Goal: Task Accomplishment & Management: Manage account settings

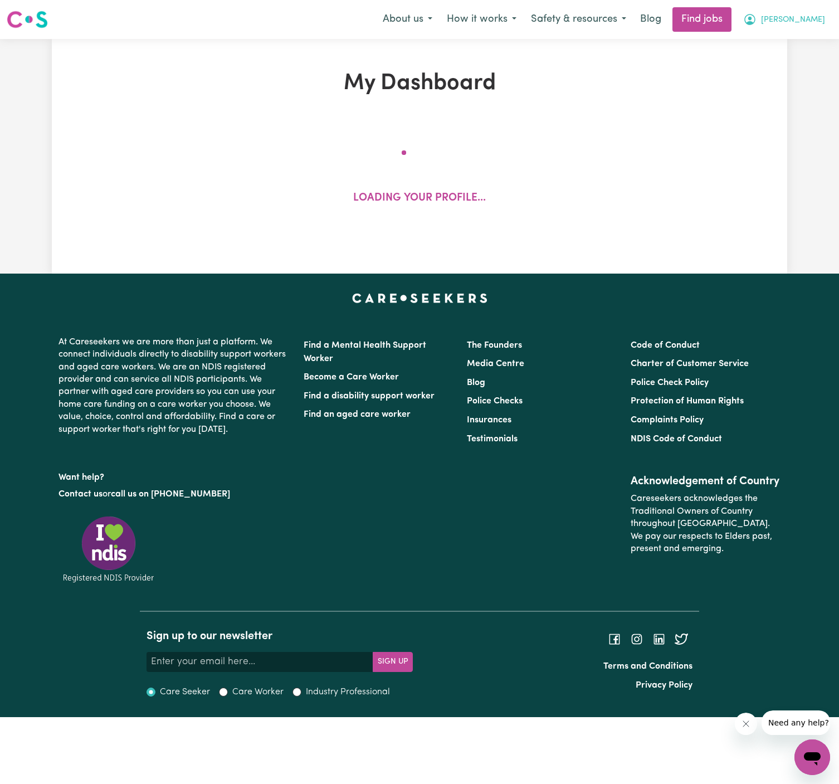
click at [826, 18] on button "[PERSON_NAME]" at bounding box center [784, 19] width 96 height 23
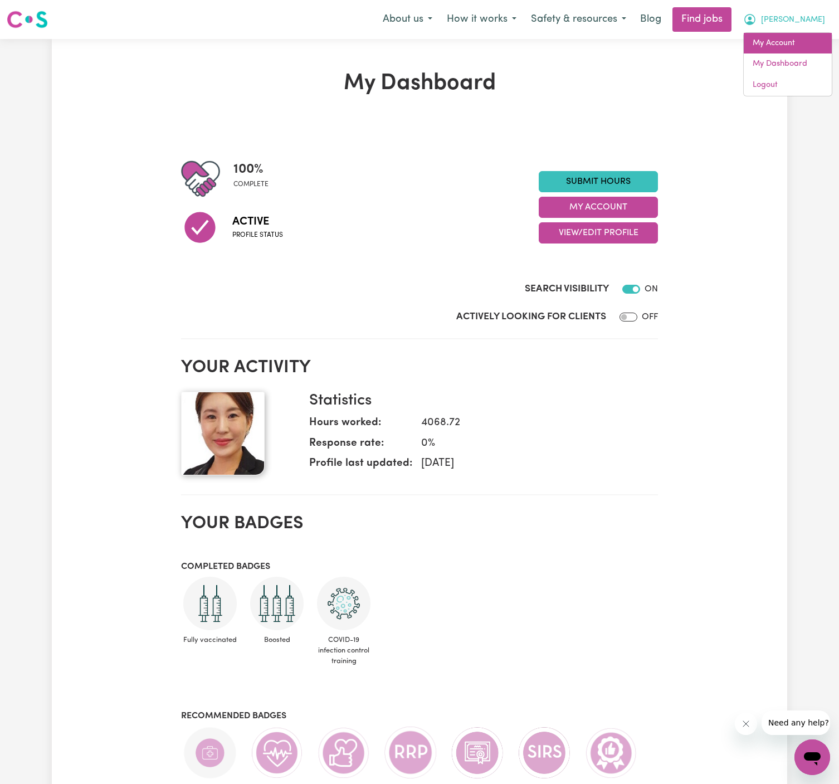
click at [797, 35] on link "My Account" at bounding box center [788, 43] width 88 height 21
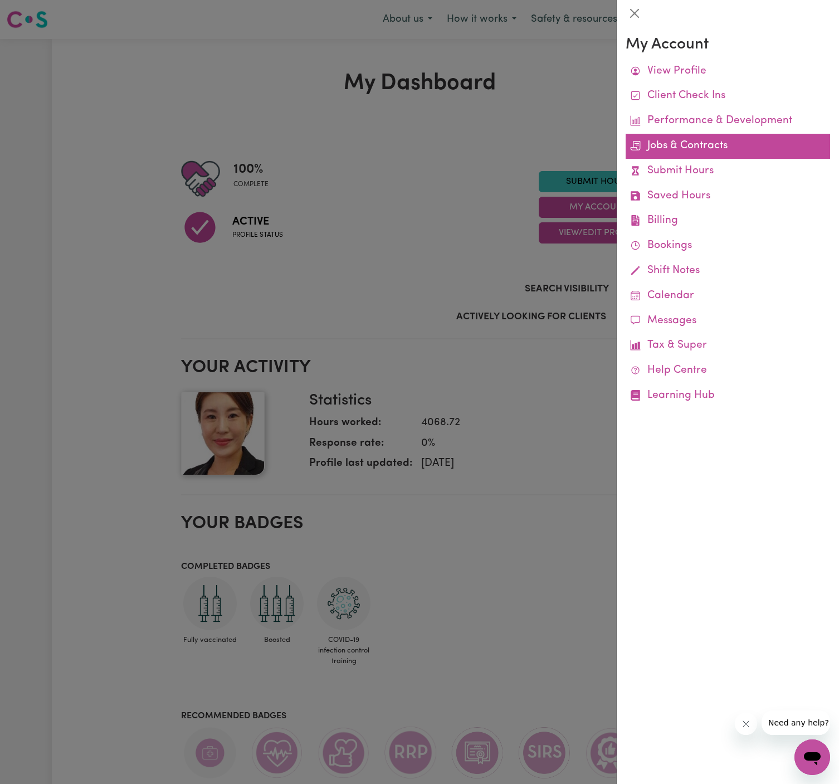
click at [718, 148] on link "Jobs & Contracts" at bounding box center [728, 146] width 204 height 25
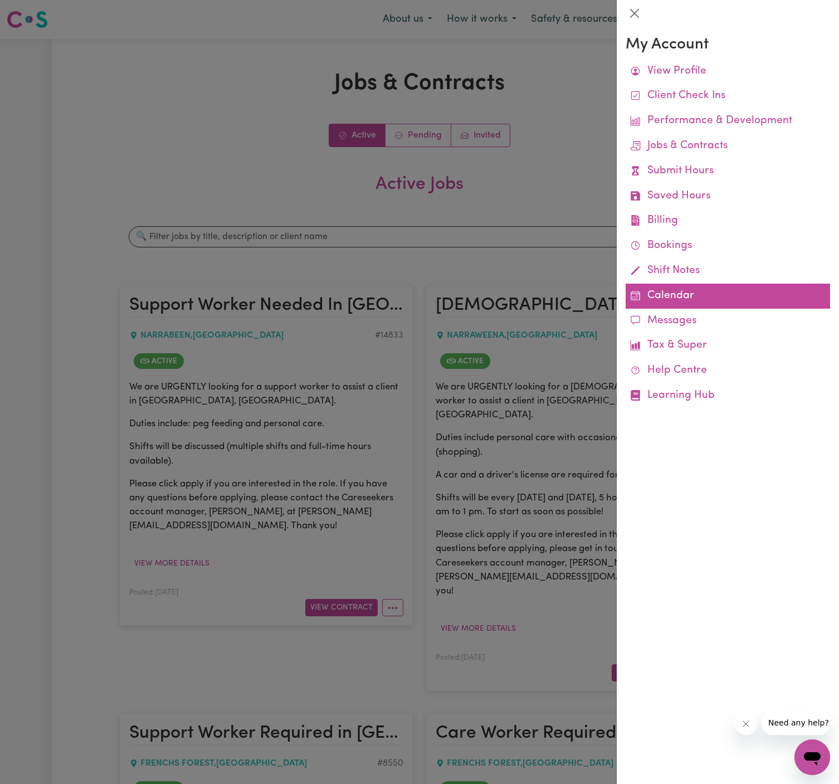
click at [649, 295] on link "Calendar" at bounding box center [728, 296] width 204 height 25
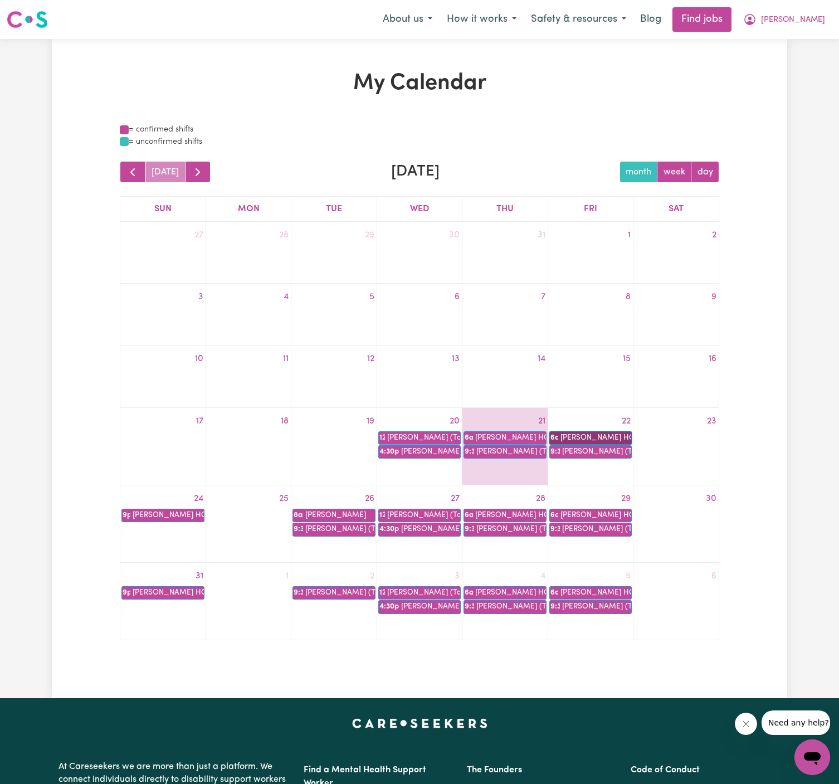
click at [603, 437] on link "6a [PERSON_NAME] HCHD" at bounding box center [590, 437] width 82 height 13
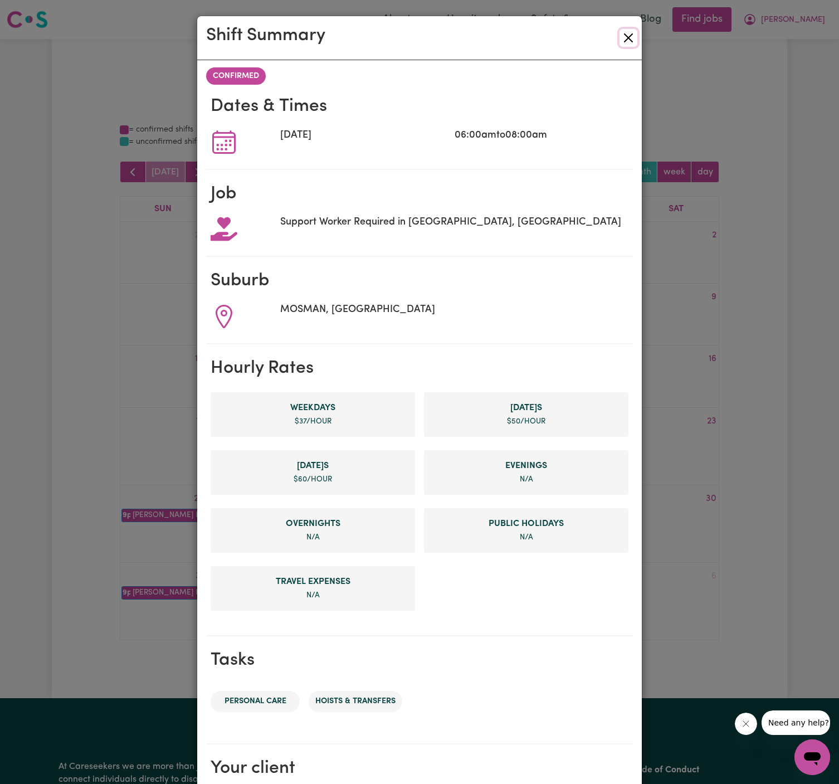
click at [637, 36] on button "Close" at bounding box center [628, 38] width 18 height 18
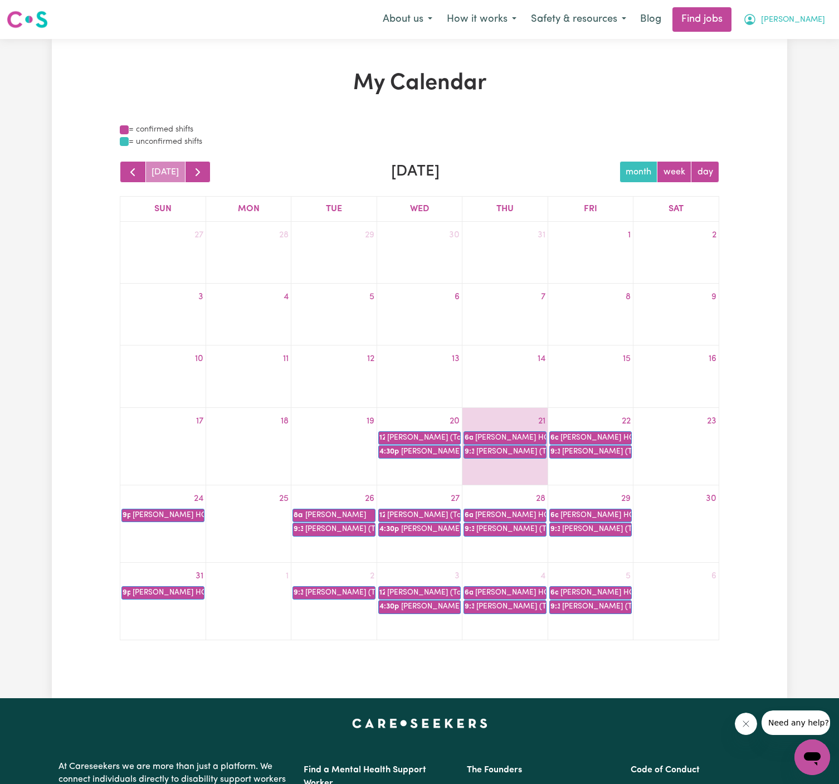
click at [757, 23] on icon "My Account" at bounding box center [749, 19] width 13 height 13
click at [811, 38] on link "My Account" at bounding box center [788, 43] width 88 height 21
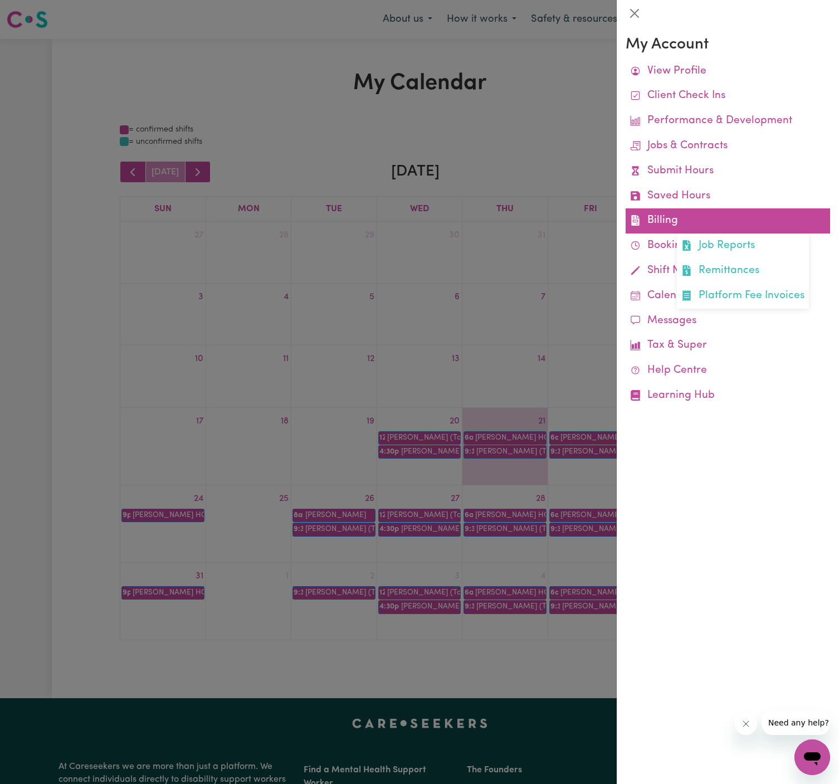
click at [668, 222] on link "Billing Job Reports Remittances Platform Fee Invoices" at bounding box center [728, 220] width 204 height 25
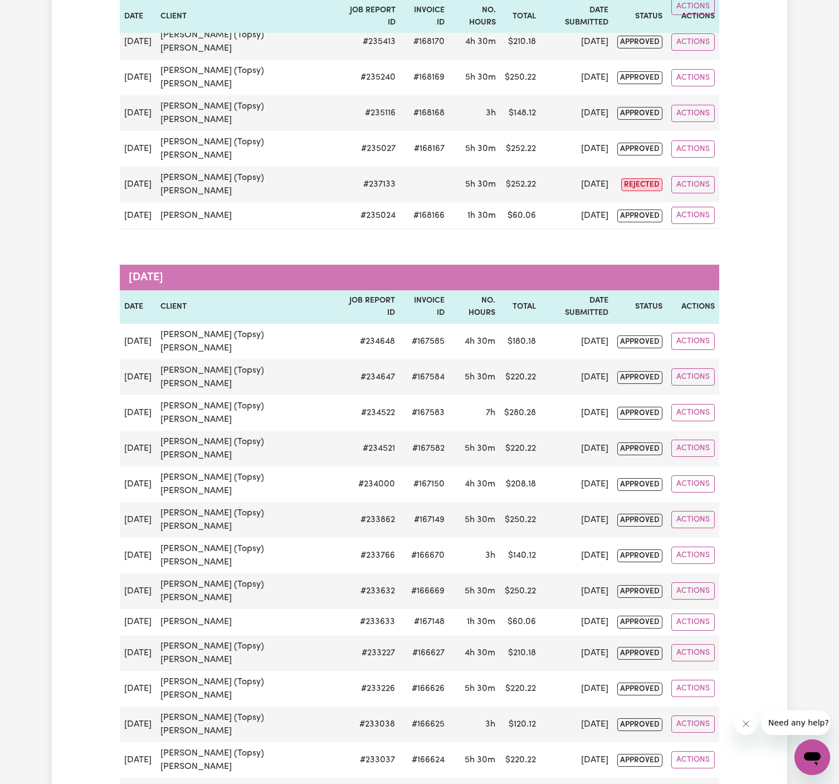
scroll to position [1426, 0]
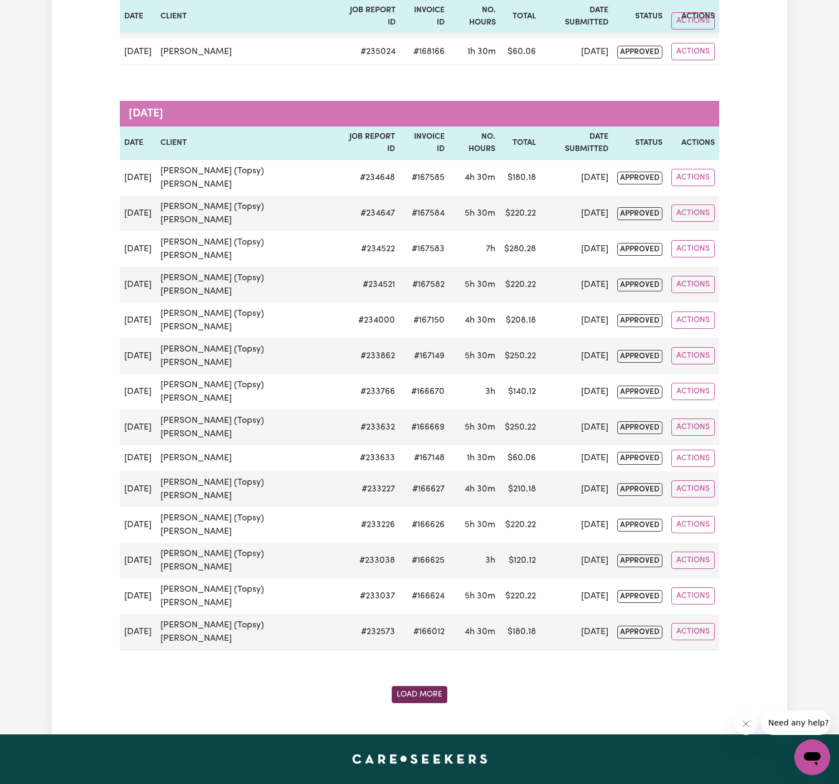
click at [431, 686] on button "Load More" at bounding box center [420, 694] width 56 height 17
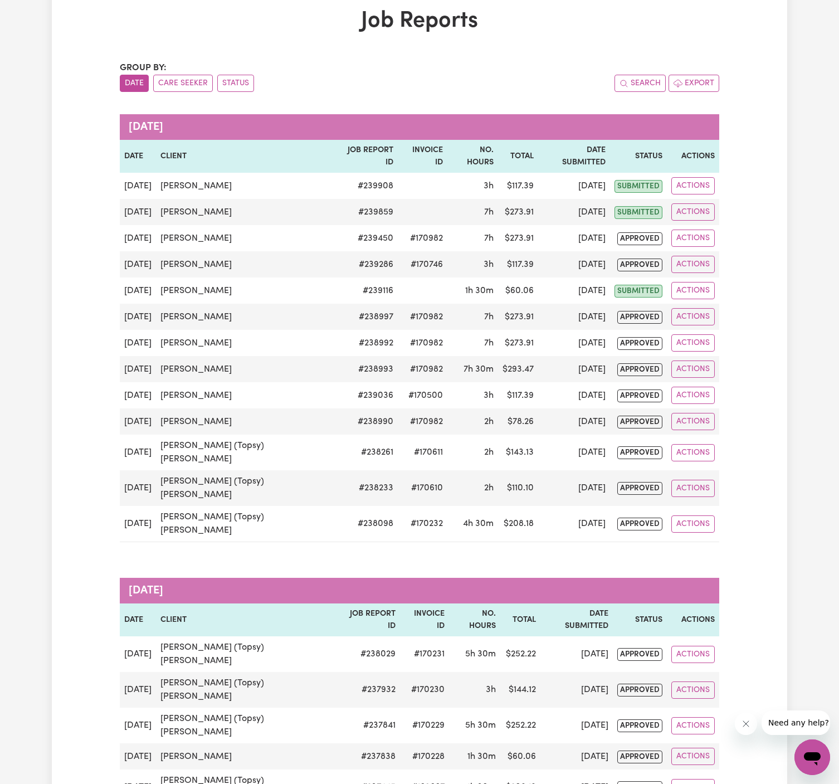
scroll to position [0, 0]
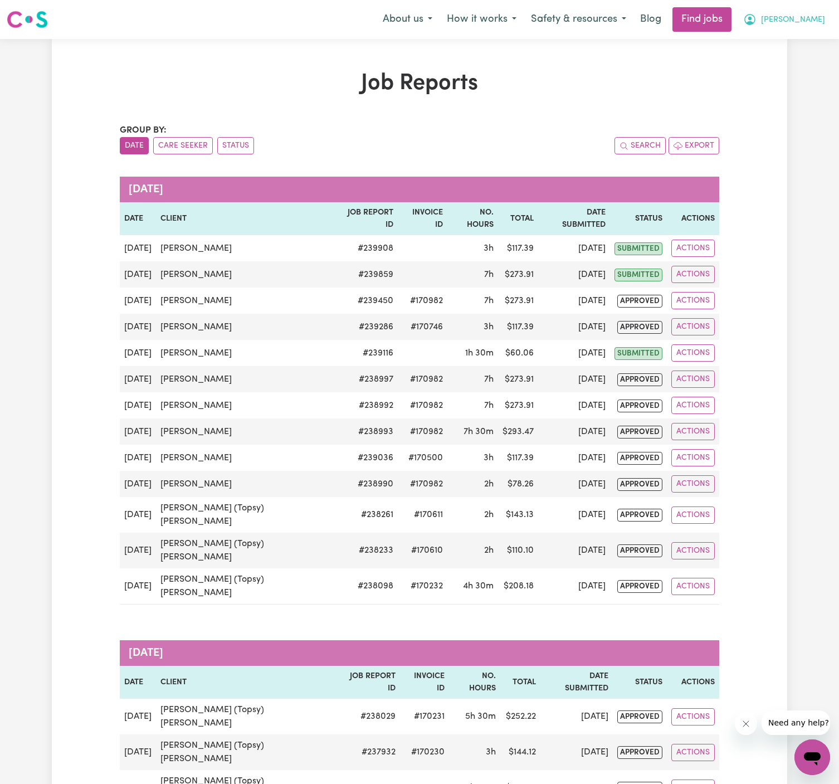
click at [818, 19] on span "[PERSON_NAME]" at bounding box center [793, 20] width 64 height 12
click at [791, 41] on link "My Account" at bounding box center [788, 43] width 88 height 21
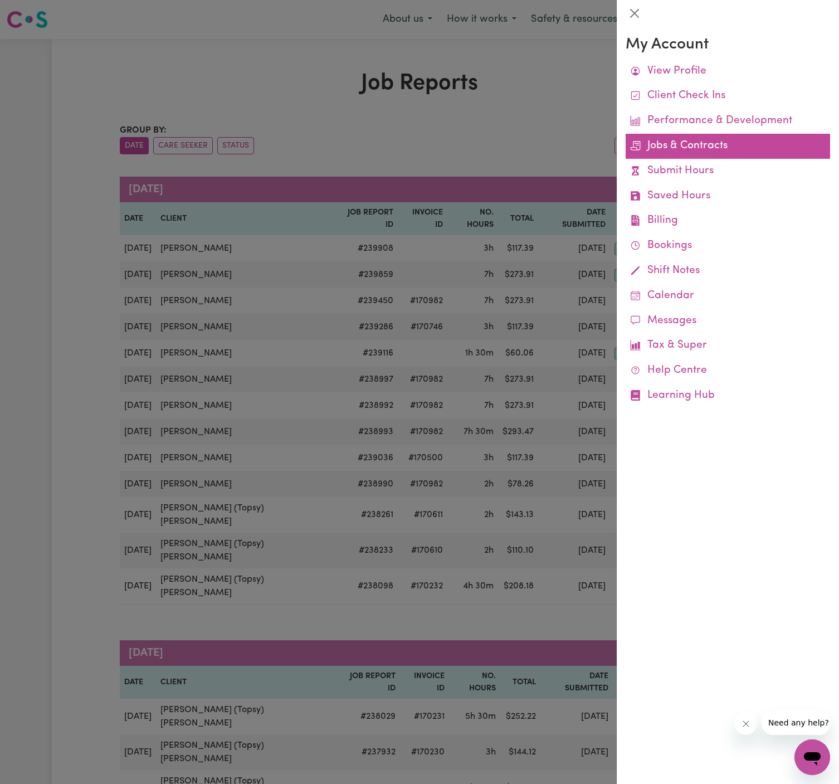
click at [685, 144] on link "Jobs & Contracts" at bounding box center [728, 146] width 204 height 25
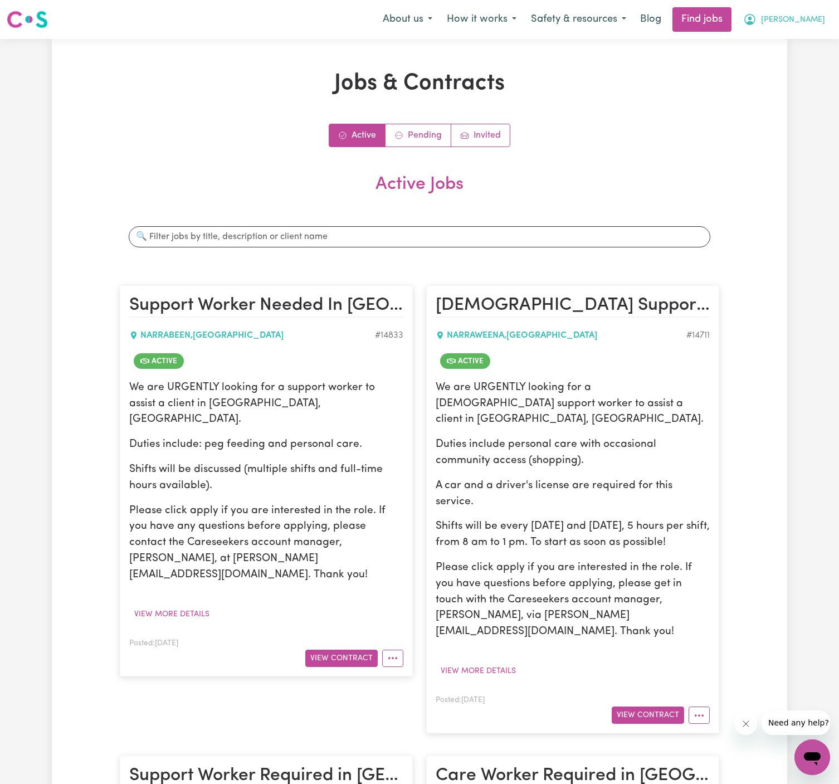
click at [814, 19] on button "[PERSON_NAME]" at bounding box center [784, 19] width 96 height 23
click at [778, 43] on link "My Account" at bounding box center [788, 43] width 88 height 21
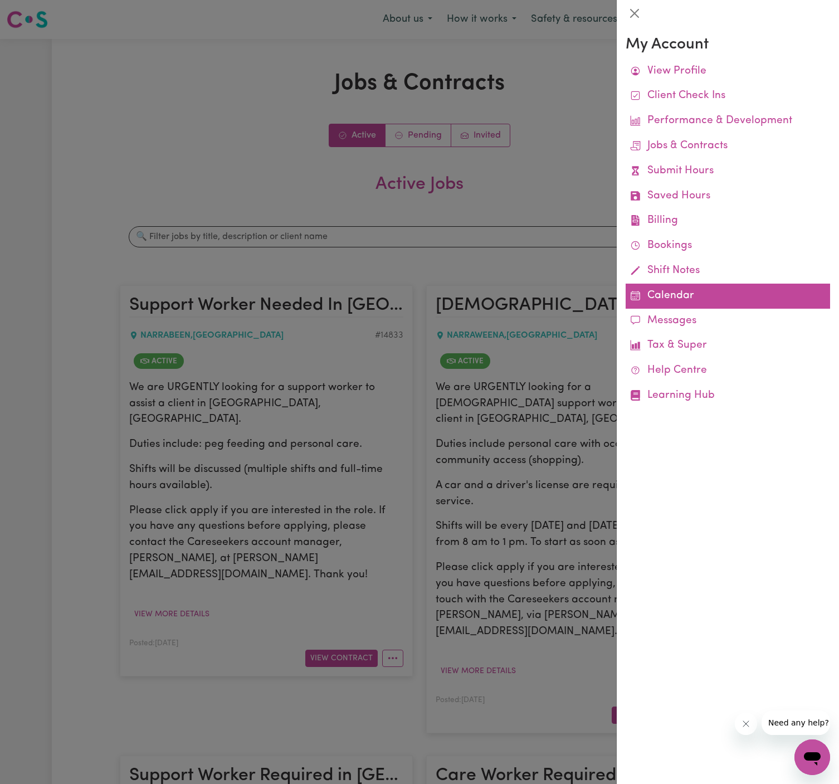
click at [661, 293] on link "Calendar" at bounding box center [728, 296] width 204 height 25
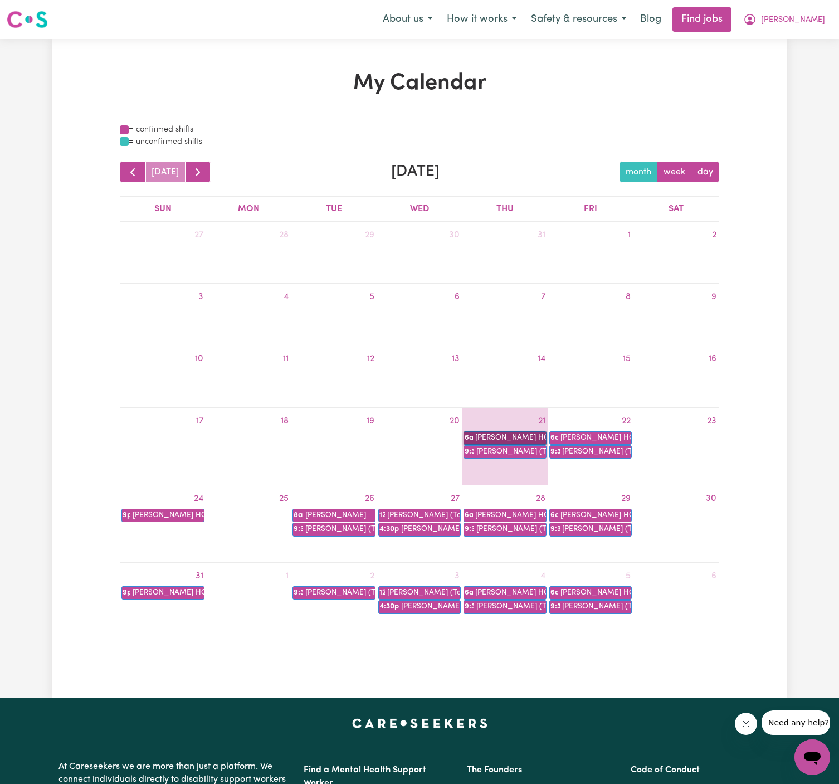
click at [524, 436] on link "6a [PERSON_NAME] HCHD" at bounding box center [505, 437] width 82 height 13
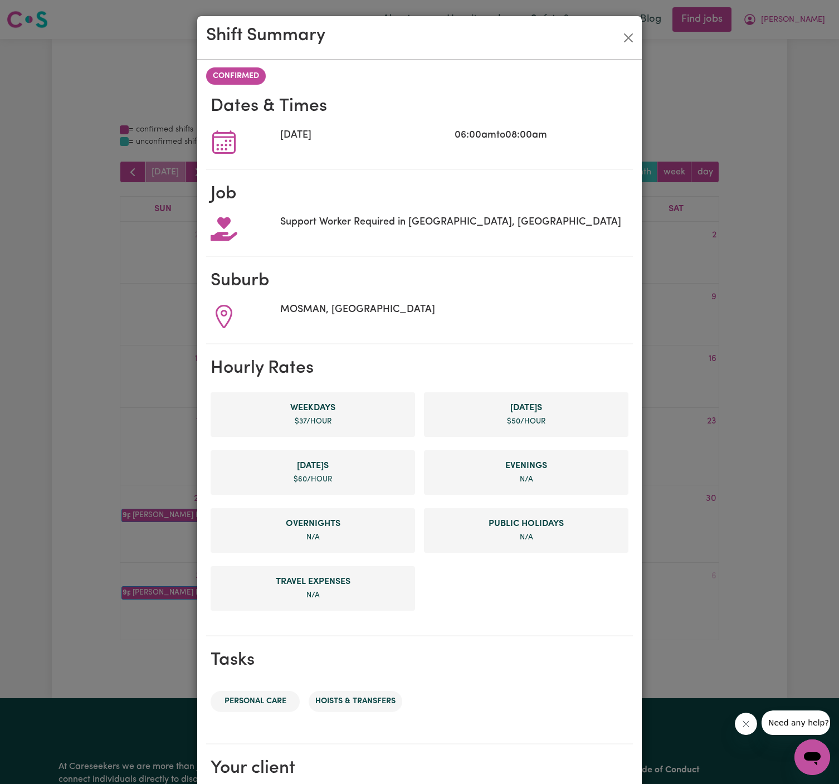
click at [639, 37] on div "Shift Summary" at bounding box center [419, 38] width 445 height 44
click at [624, 34] on button "Close" at bounding box center [628, 38] width 18 height 18
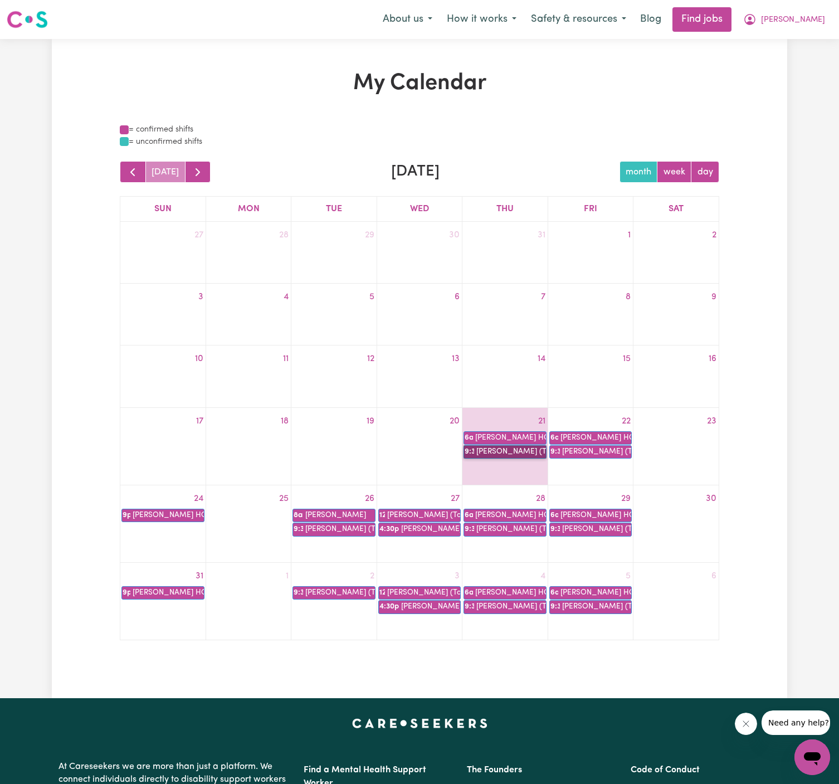
click at [514, 455] on link "9:30a [PERSON_NAME] (Topsy) [PERSON_NAME]" at bounding box center [505, 451] width 82 height 13
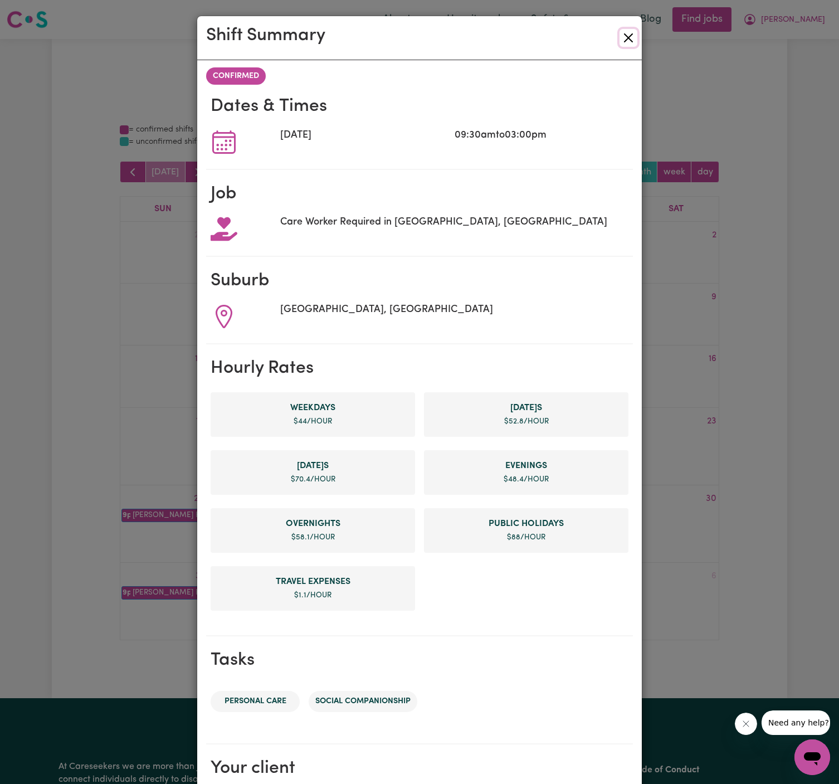
click at [633, 37] on button "Close" at bounding box center [628, 38] width 18 height 18
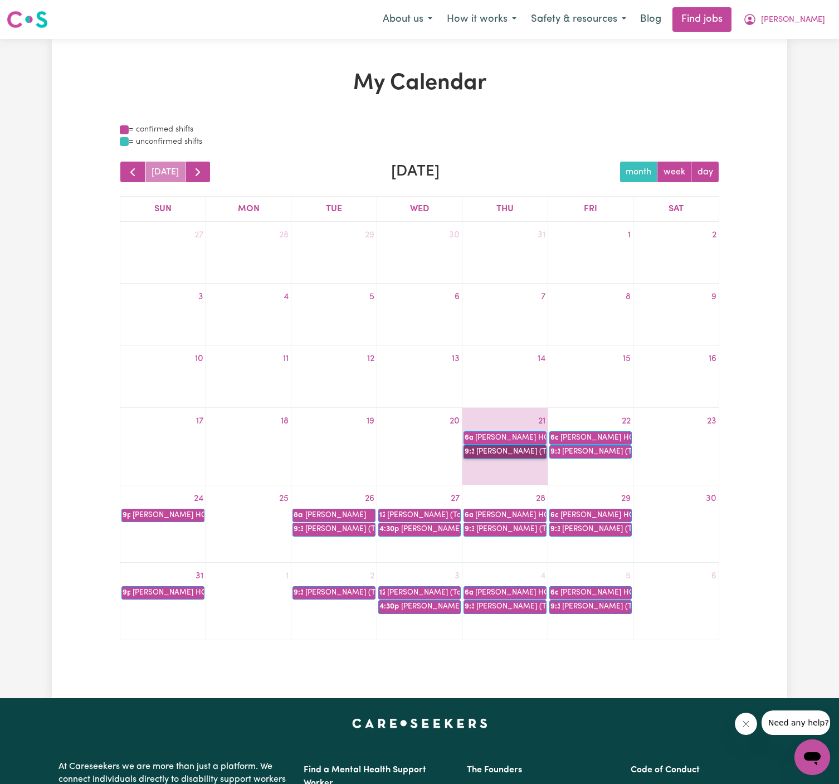
click at [531, 450] on link "9:30a [PERSON_NAME] (Topsy) [PERSON_NAME]" at bounding box center [505, 451] width 82 height 13
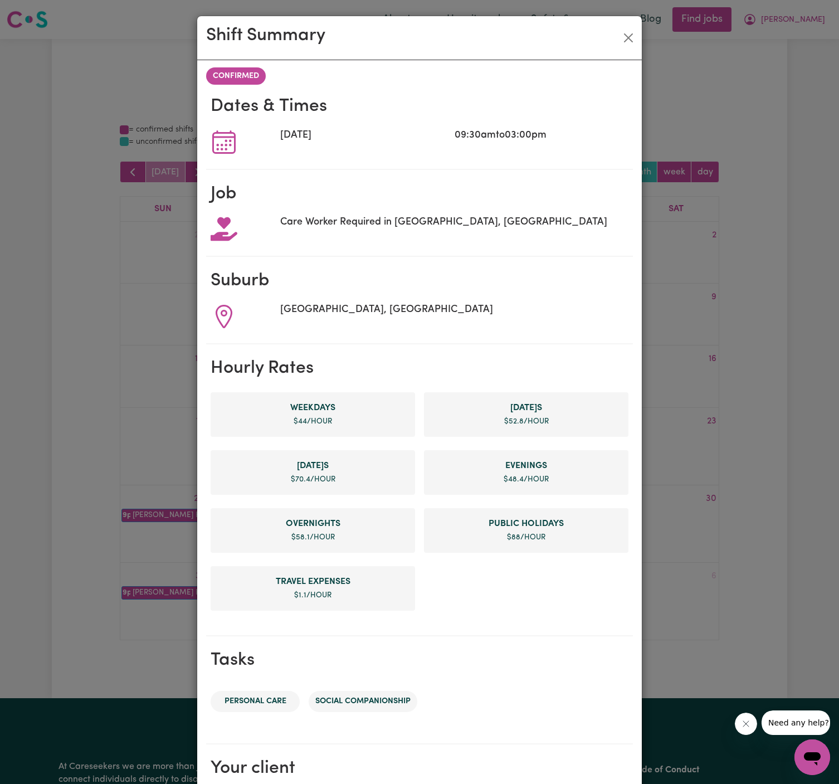
click at [822, 12] on div "Shift Summary CONFIRMED Dates & Times [DATE] 09:30am to 03:00pm Job Care Worker…" at bounding box center [419, 392] width 839 height 784
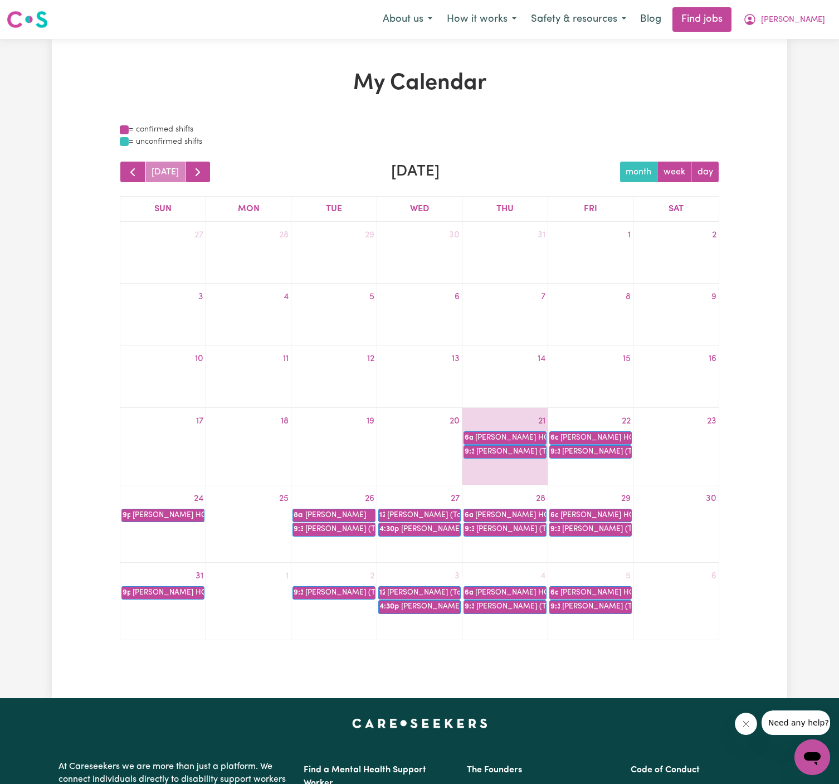
click at [822, 19] on span "[PERSON_NAME]" at bounding box center [793, 20] width 64 height 12
click at [803, 37] on link "My Account" at bounding box center [788, 43] width 88 height 21
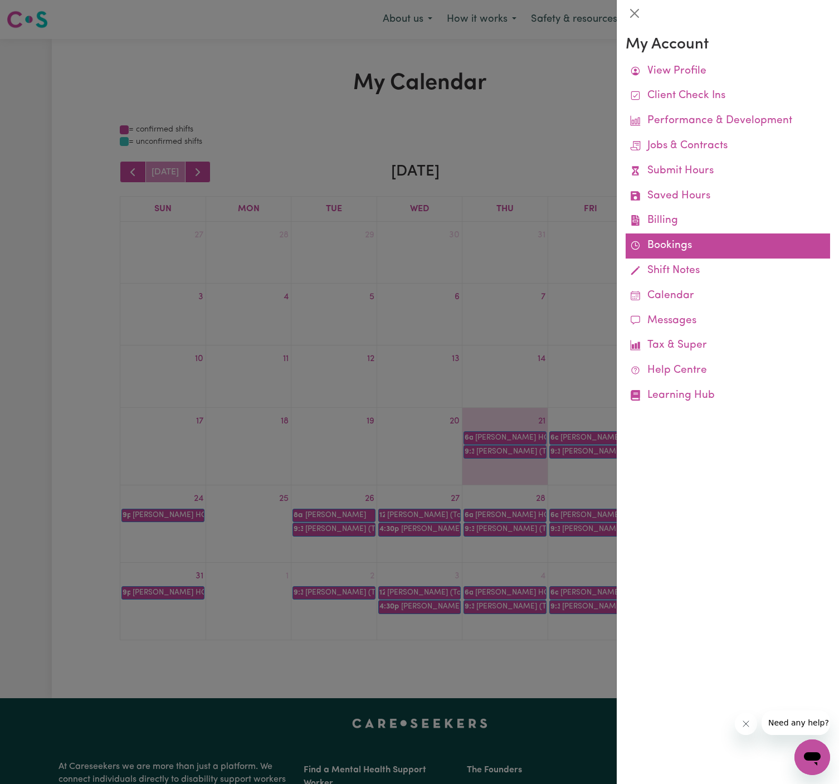
click at [659, 242] on link "Bookings" at bounding box center [728, 245] width 204 height 25
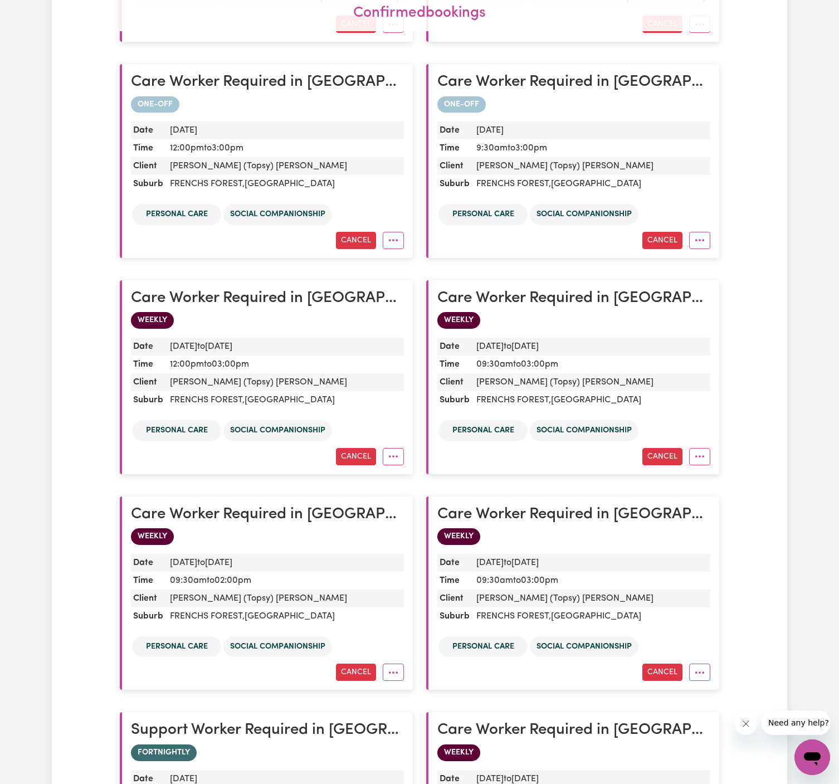
scroll to position [1100, 0]
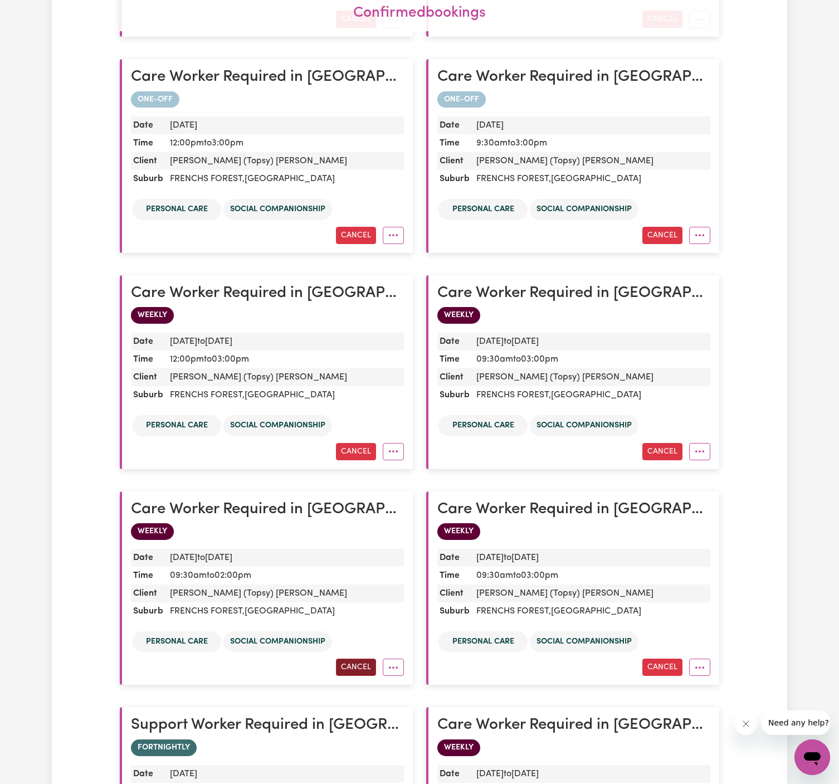
click at [354, 658] on button "Cancel" at bounding box center [356, 666] width 40 height 17
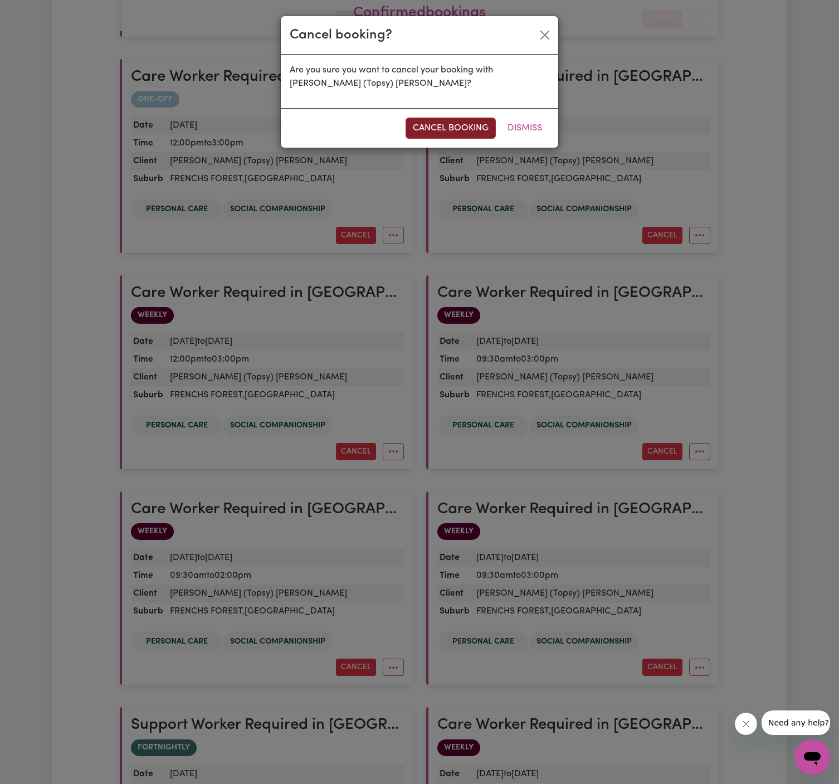
click at [477, 126] on button "cancel booking" at bounding box center [451, 128] width 90 height 21
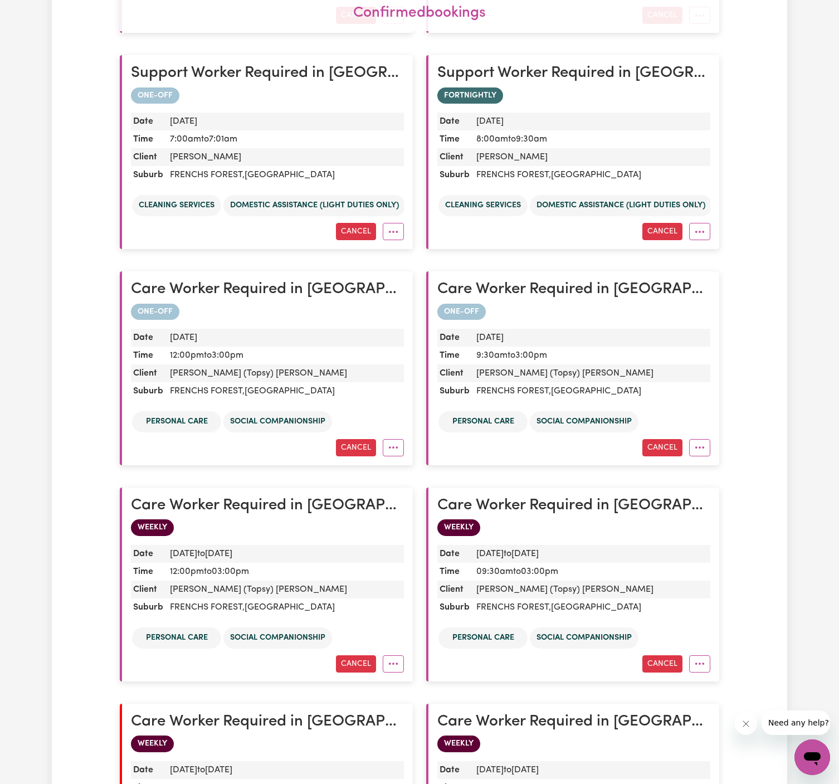
scroll to position [916, 0]
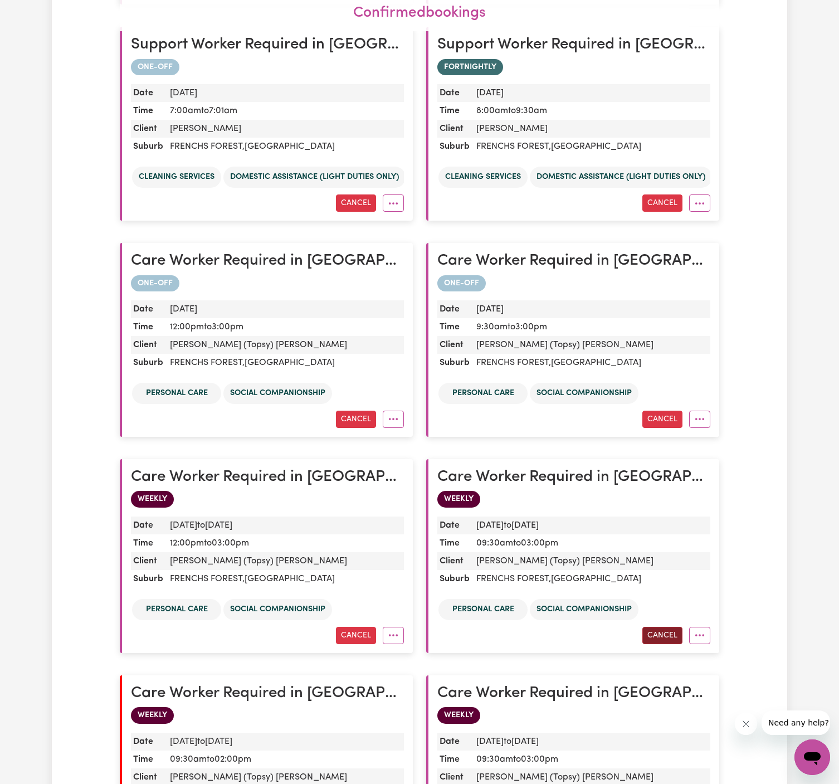
click at [661, 632] on button "Cancel" at bounding box center [662, 635] width 40 height 17
click at [670, 627] on button "Cancel" at bounding box center [662, 635] width 40 height 17
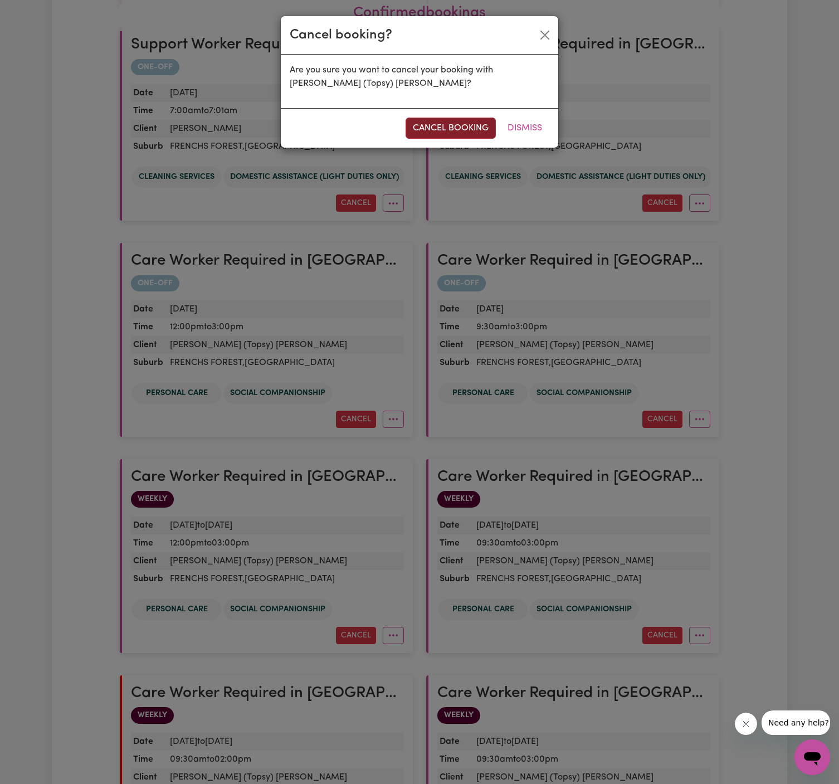
click at [435, 130] on button "cancel booking" at bounding box center [451, 128] width 90 height 21
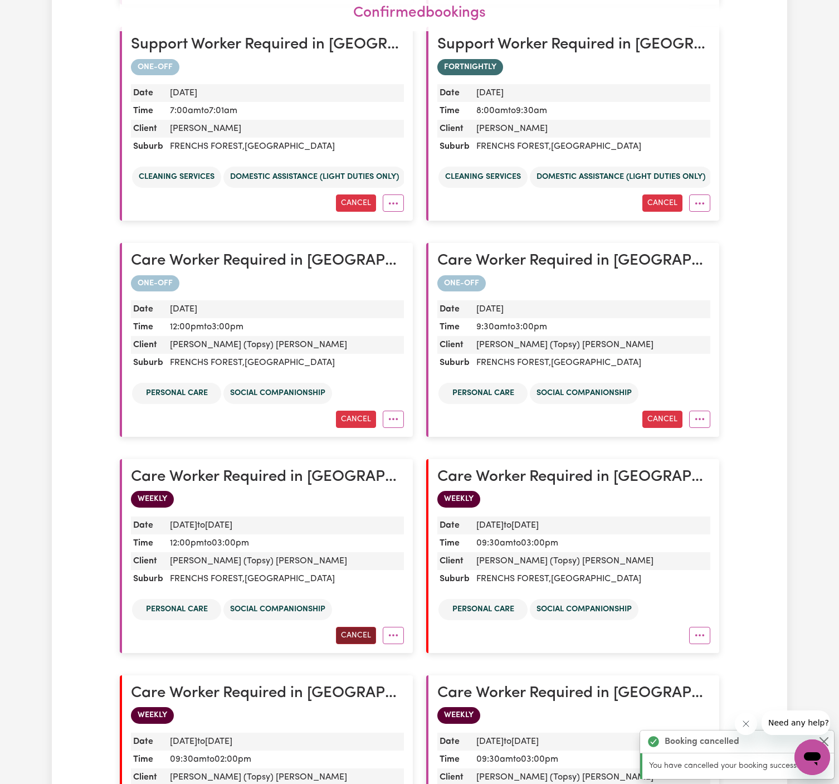
click at [355, 631] on button "Cancel" at bounding box center [356, 635] width 40 height 17
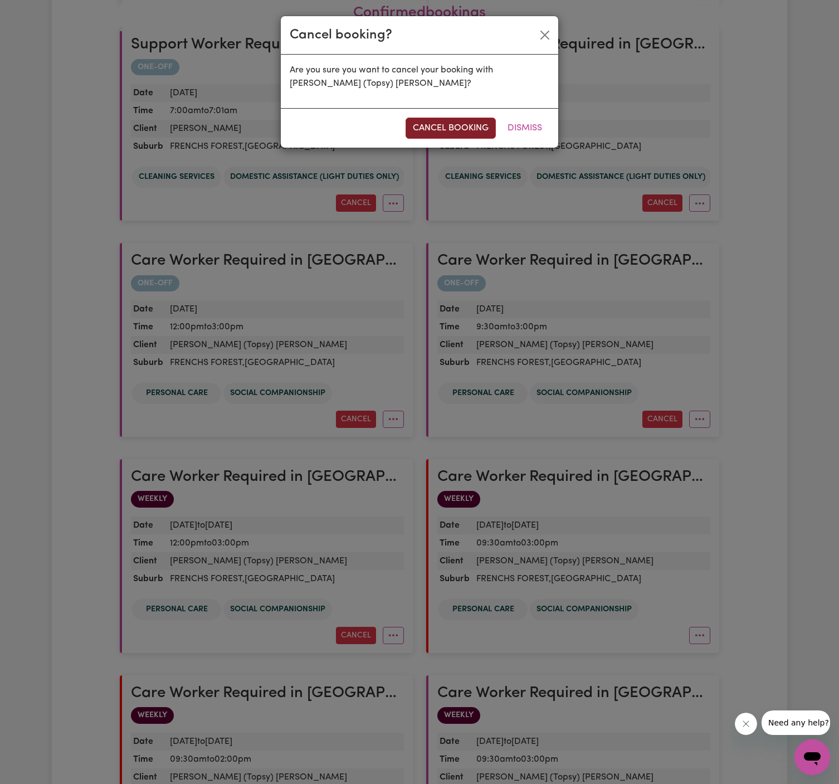
click at [445, 128] on button "cancel booking" at bounding box center [451, 128] width 90 height 21
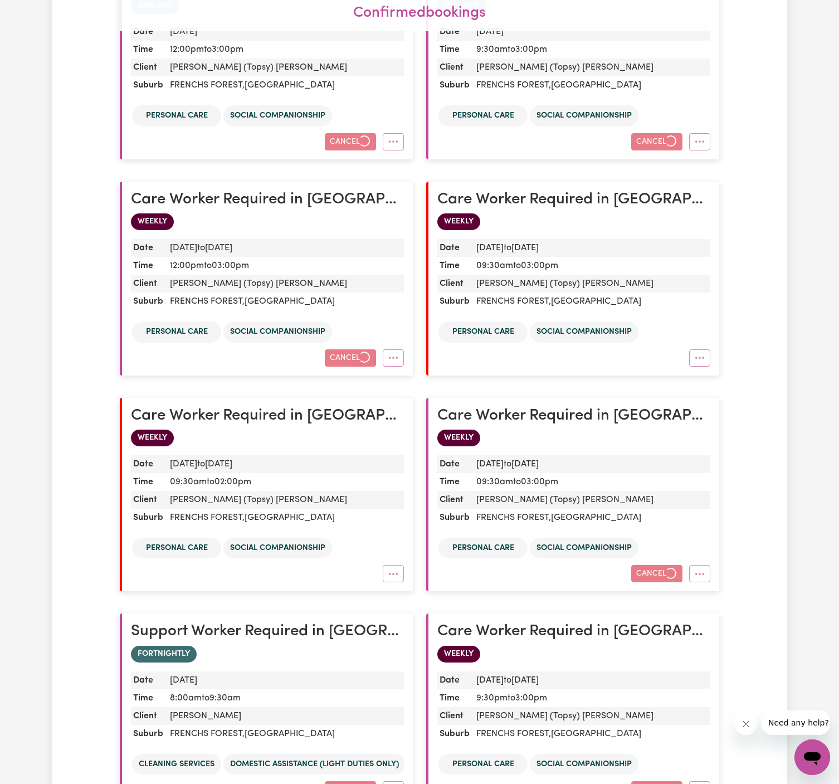
scroll to position [1195, 0]
